Goal: Task Accomplishment & Management: Use online tool/utility

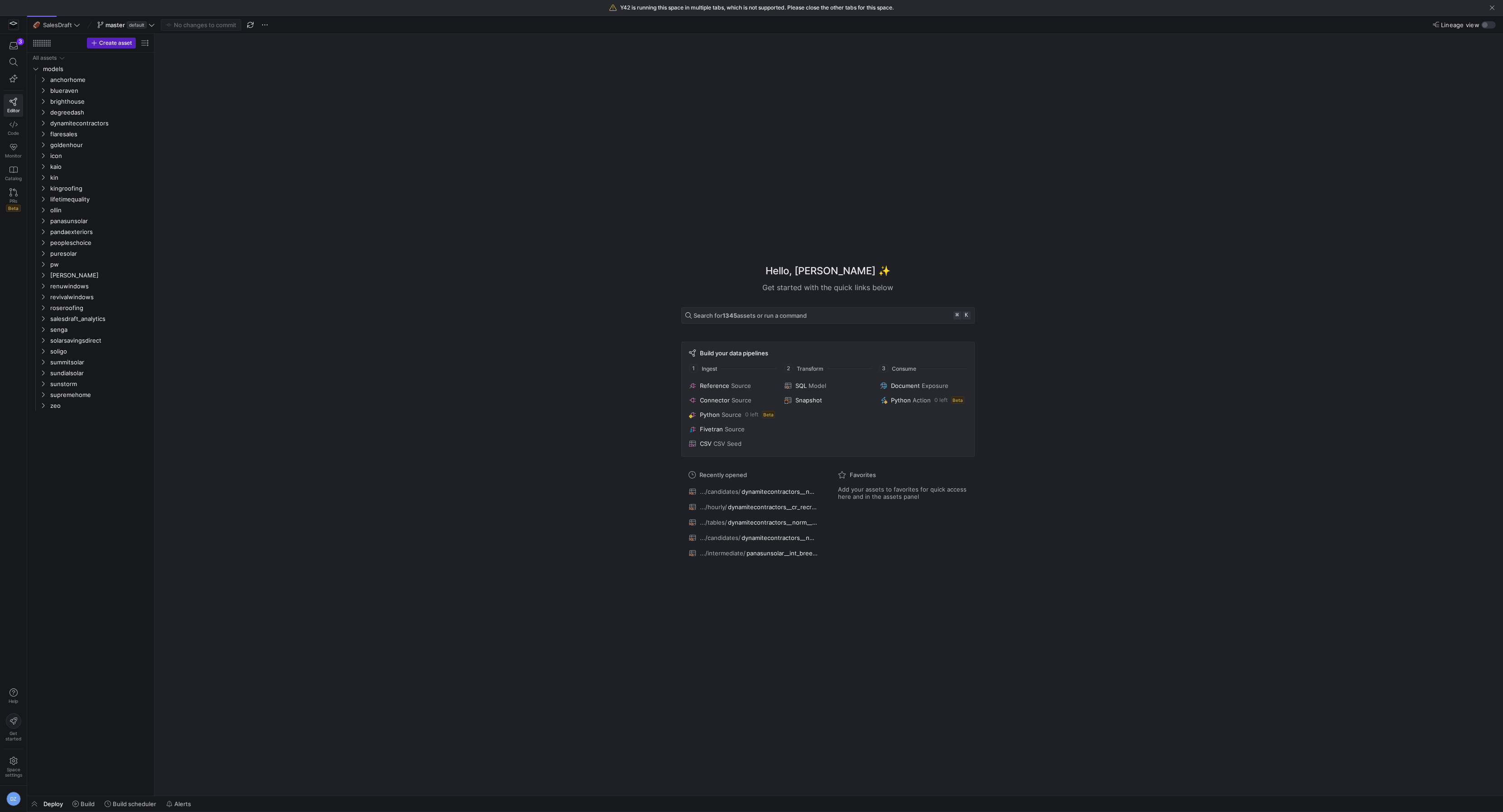
click at [314, 156] on div "Hello, Daniel ✨ Get started with the quick links below Search for 1345 assets o…" at bounding box center [828, 414] width 1340 height 762
click at [7, 129] on link "Code" at bounding box center [14, 128] width 20 height 23
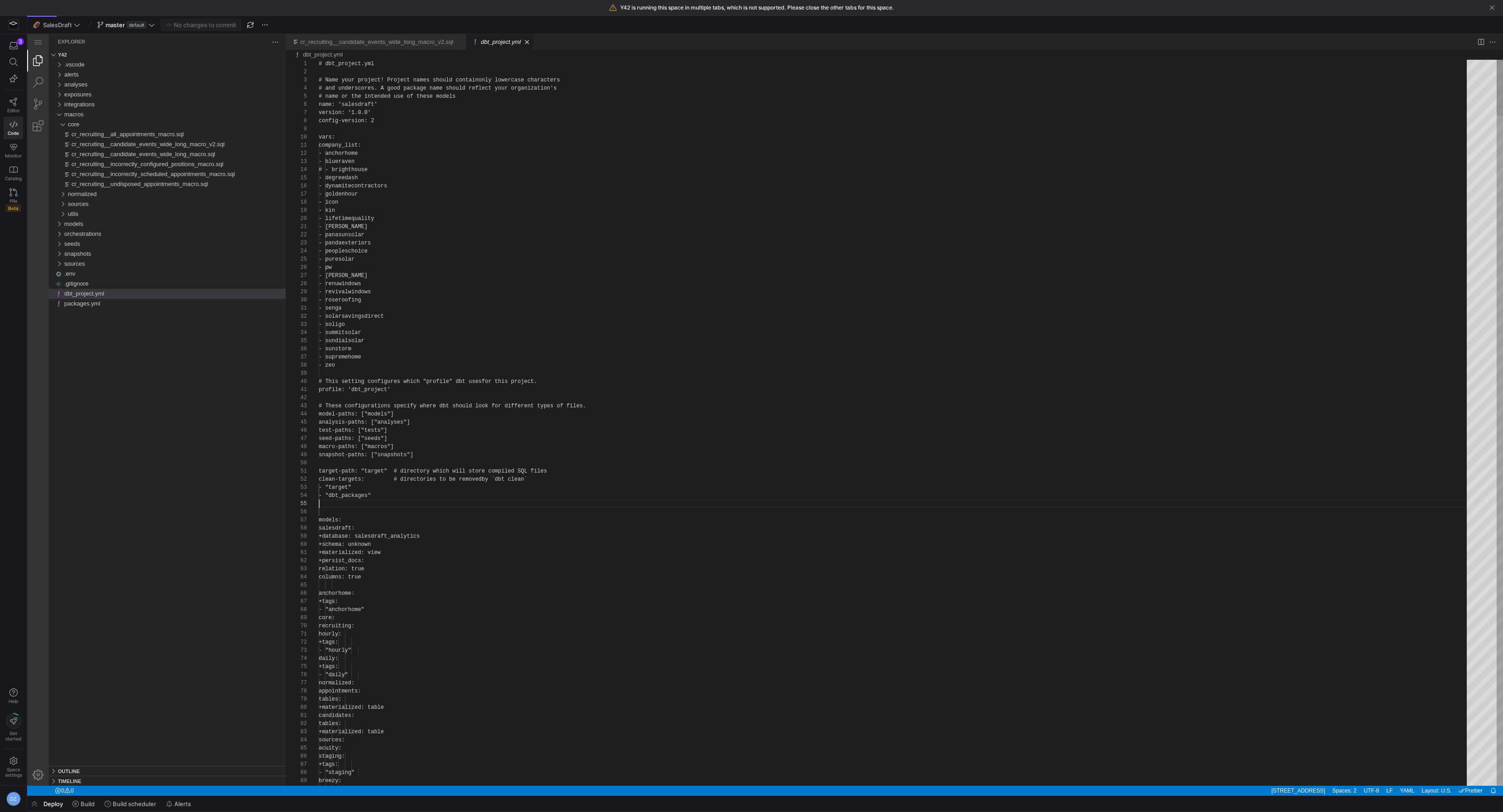
scroll to position [33, 0]
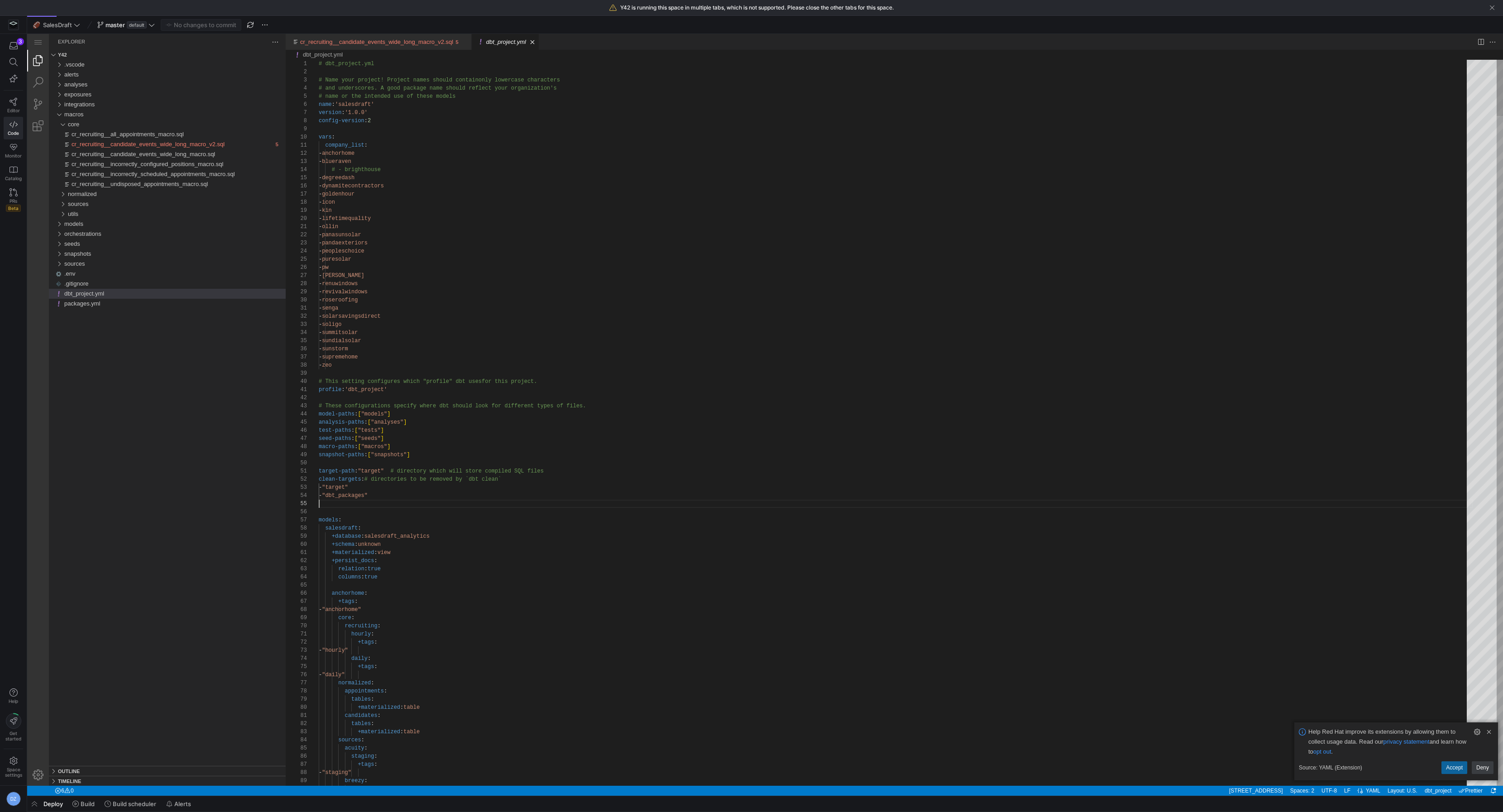
type textarea "company_list: - anchorhome - blueraven # - brighthouse - degreedash - dynamitec…"
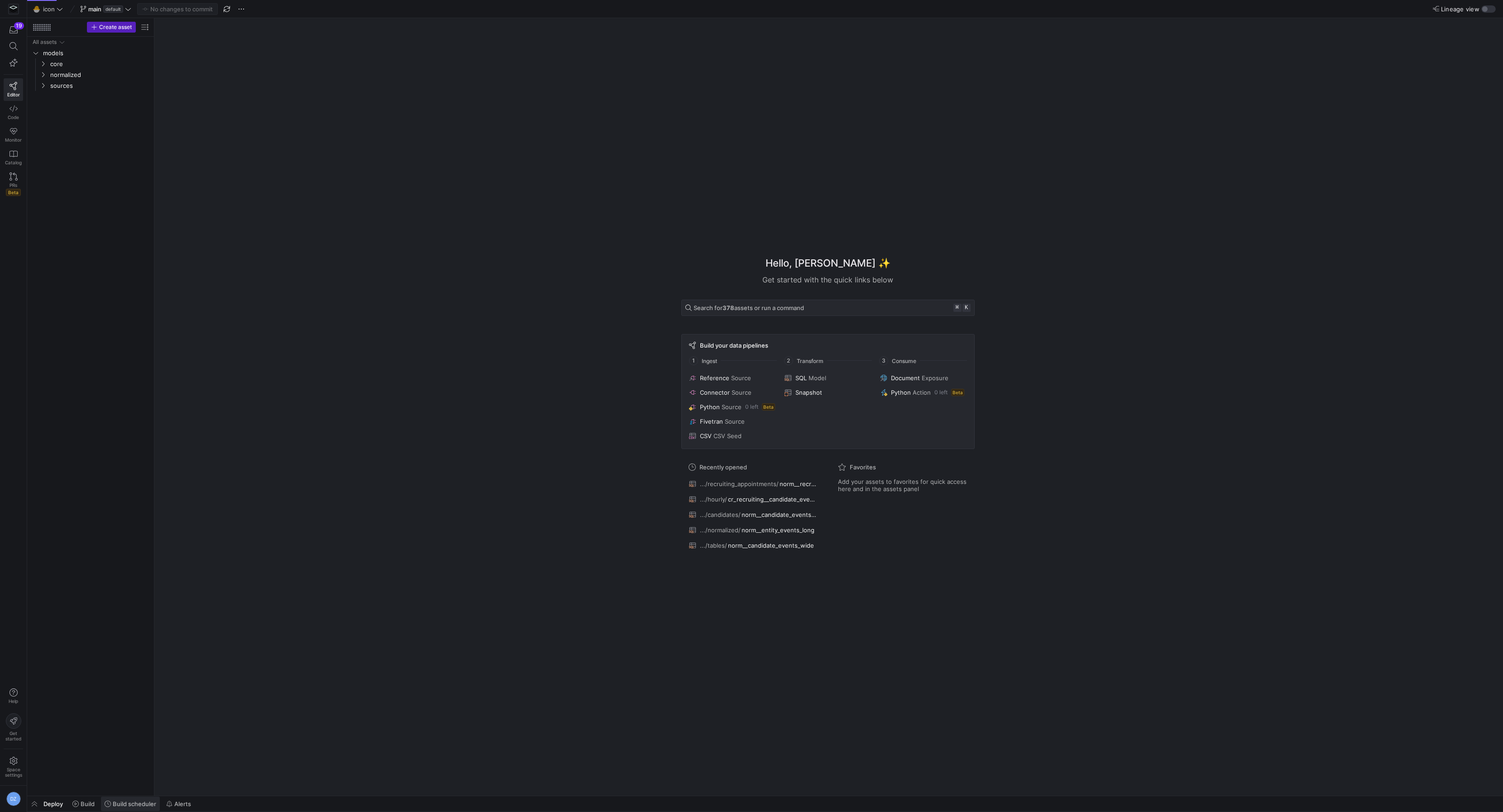
click at [137, 807] on span "Build scheduler" at bounding box center [134, 804] width 44 height 7
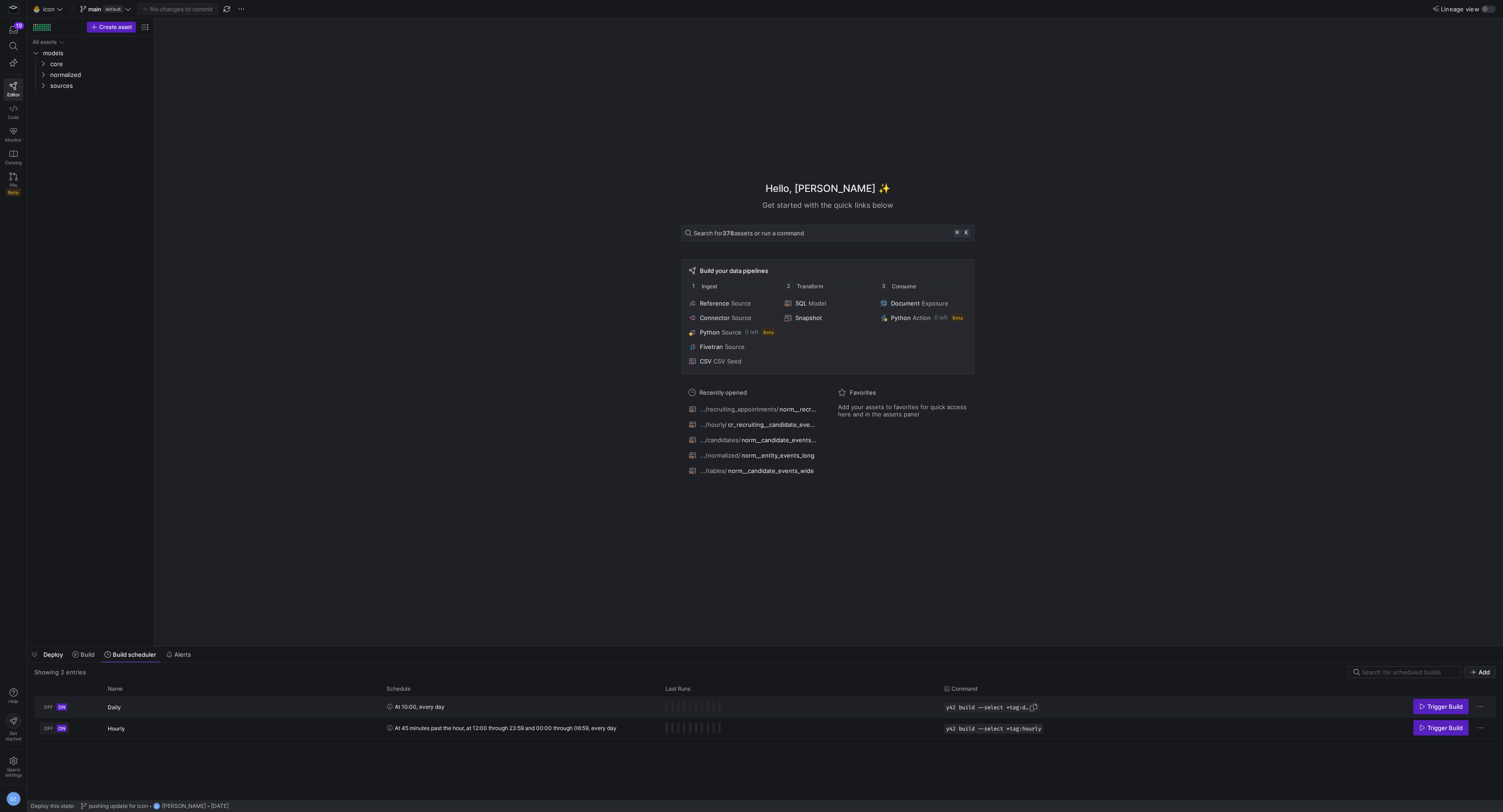
click at [1037, 707] on span "Press SPACE to select this row." at bounding box center [1034, 707] width 9 height 9
click at [1041, 729] on span "Press SPACE to select this row." at bounding box center [1037, 729] width 9 height 9
click at [87, 655] on span "Build" at bounding box center [88, 654] width 14 height 7
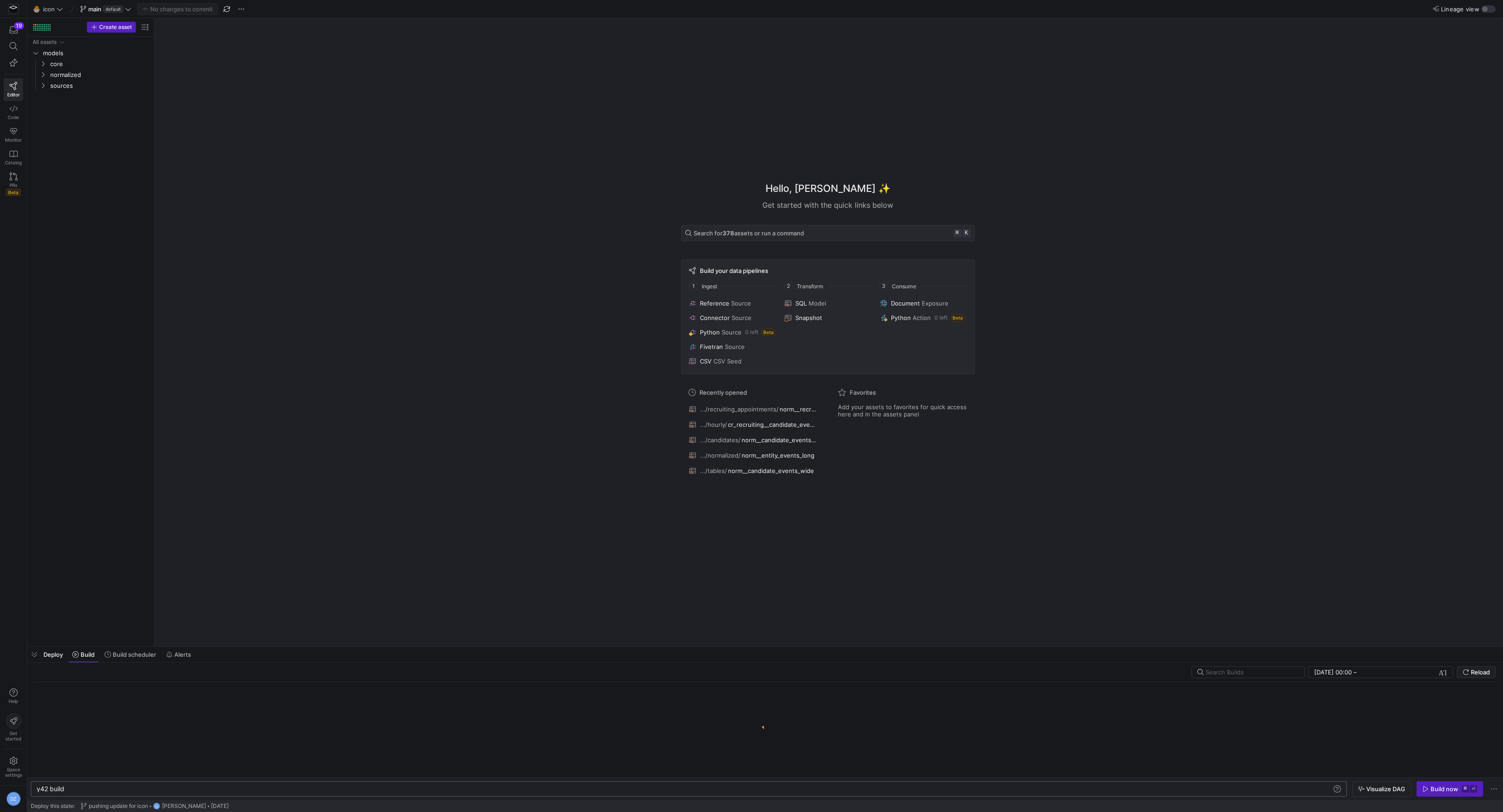
scroll to position [0, 27]
click at [115, 789] on div "y42 build" at bounding box center [685, 789] width 1297 height 7
type textarea "y42 build --select +tag:hourly"
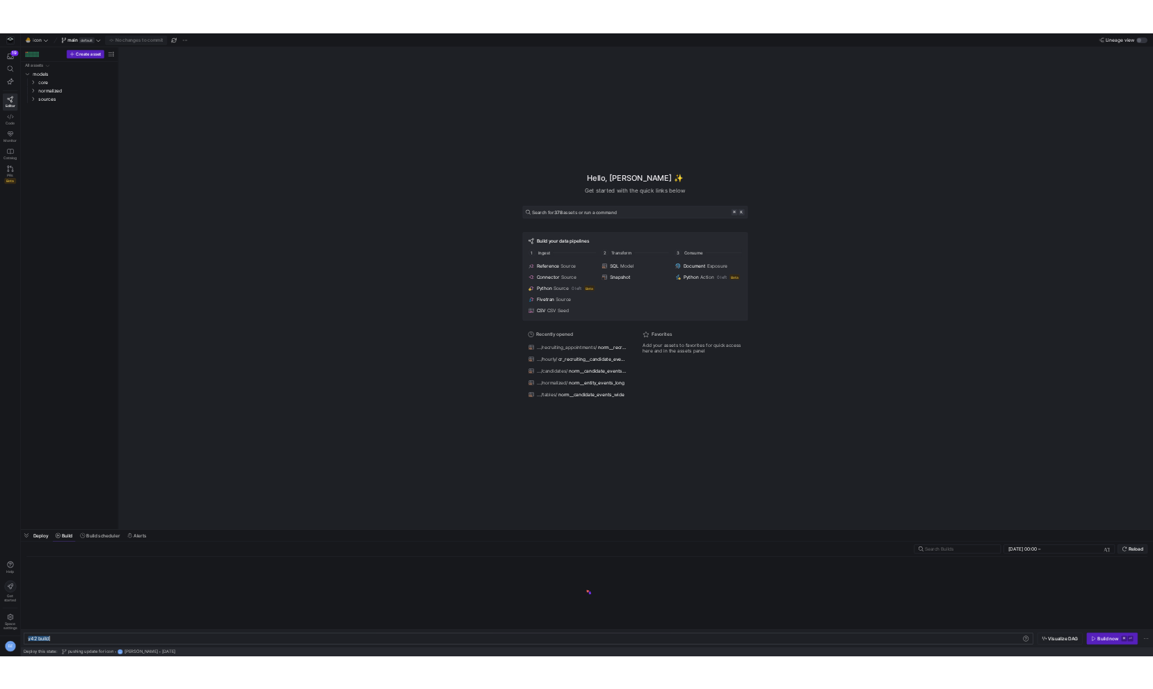
scroll to position [0, 136]
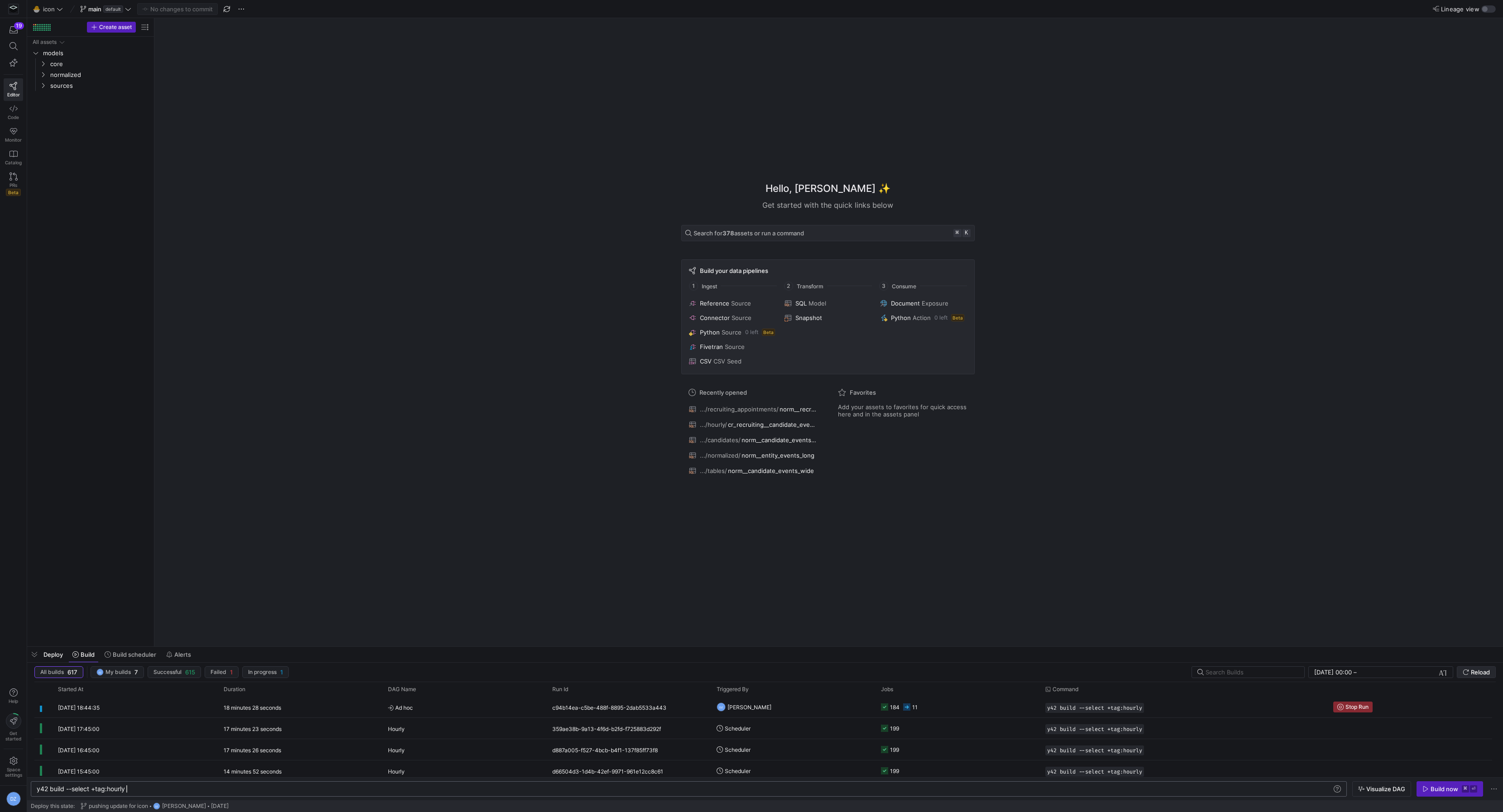
click at [1467, 672] on icon "submit" at bounding box center [1466, 672] width 7 height 7
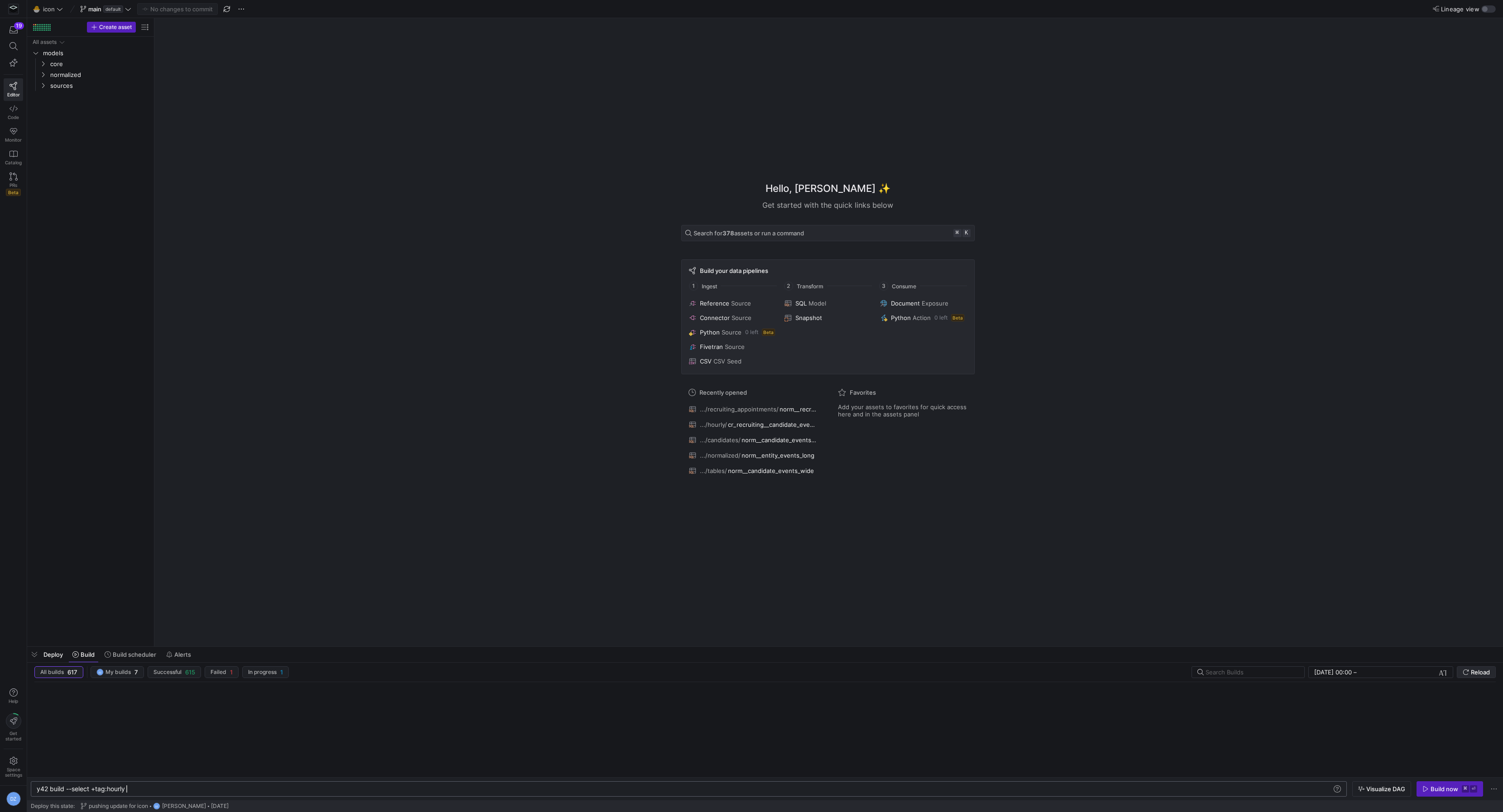
click at [1467, 672] on icon "submit" at bounding box center [1466, 672] width 7 height 7
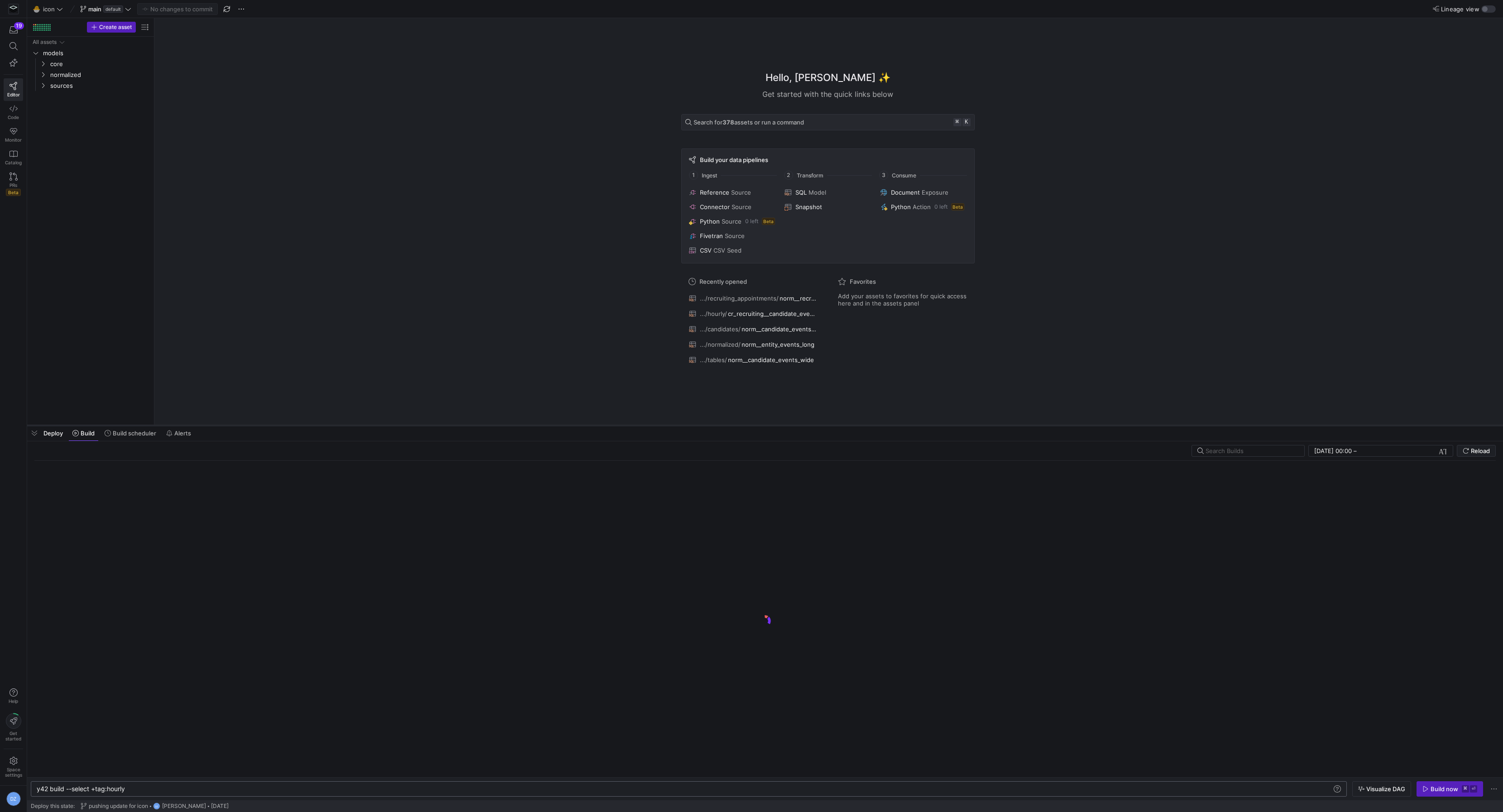
drag, startPoint x: 911, startPoint y: 647, endPoint x: 947, endPoint y: 426, distance: 223.9
click at [947, 426] on div at bounding box center [765, 426] width 1476 height 4
click at [1118, 351] on div "Hello, [PERSON_NAME] ✨ Get started with the quick links below Search for 378 as…" at bounding box center [828, 221] width 1340 height 407
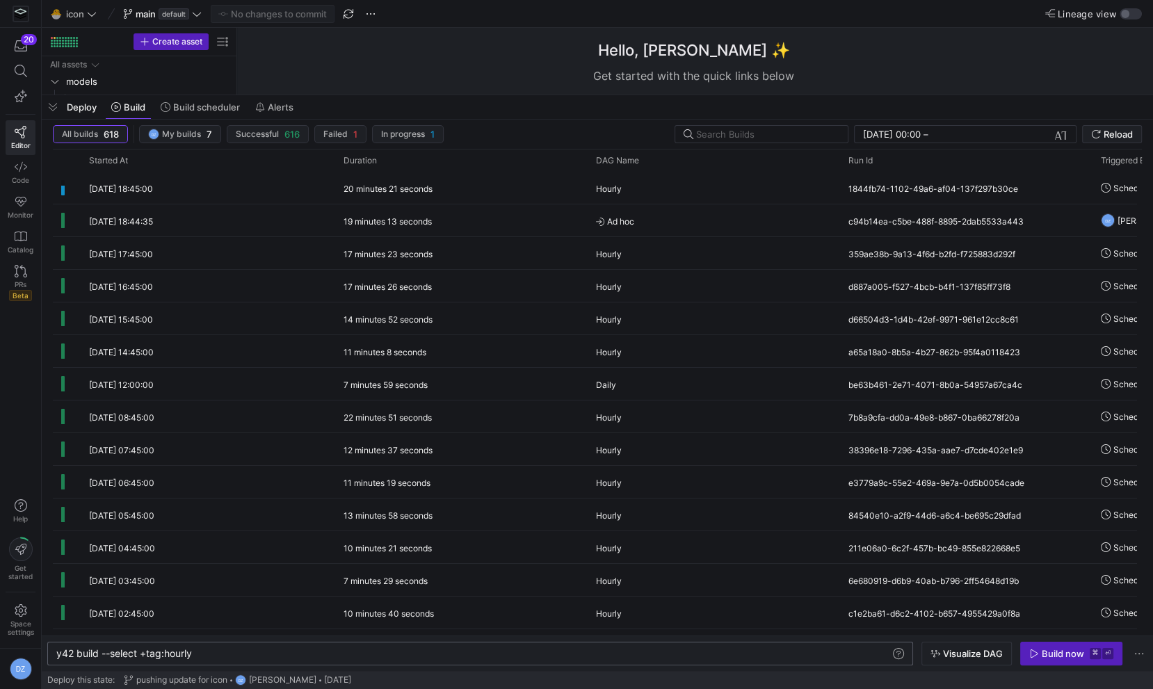
click at [752, 55] on div "Hello, [PERSON_NAME] ✨" at bounding box center [694, 50] width 451 height 23
